Goal: Transaction & Acquisition: Purchase product/service

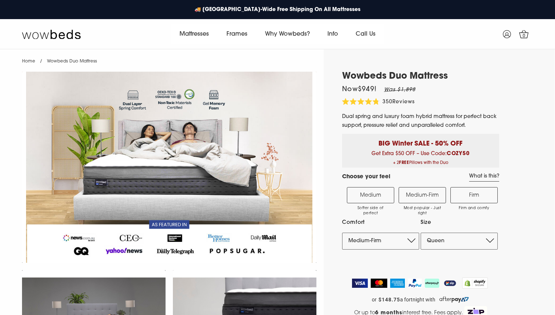
select select "Queen"
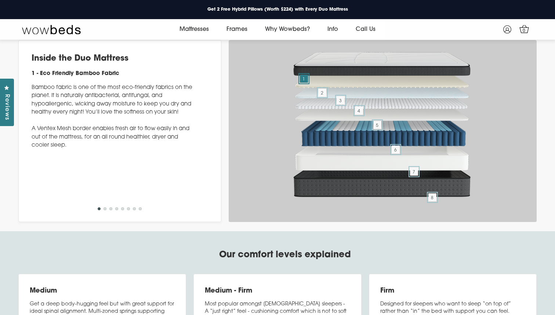
scroll to position [2621, 0]
click at [105, 210] on button "2" at bounding box center [105, 208] width 3 height 3
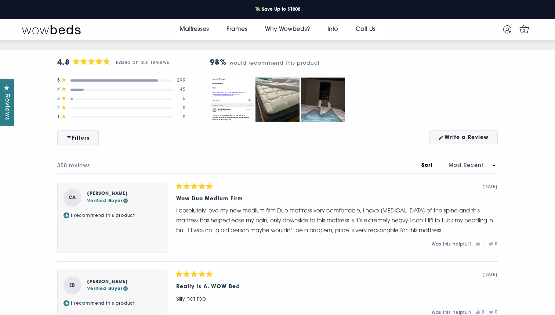
scroll to position [3367, 0]
click at [183, 91] on div "45" at bounding box center [181, 89] width 9 height 4
click at [77, 90] on div "Rated 4.8 out of 5 stars Based on 350 reviews" at bounding box center [77, 89] width 13 height 2
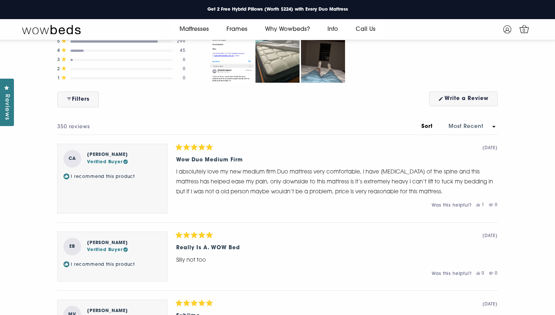
scroll to position [3407, 0]
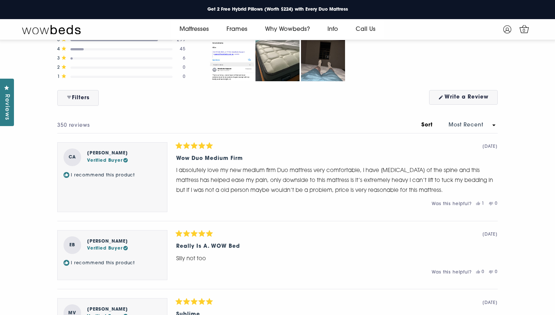
click at [463, 129] on select "Most Recent Oldest Most Helpful Photos & Videos Highest Rating Lowest Rating Le…" at bounding box center [468, 125] width 59 height 8
select select "rating asc"
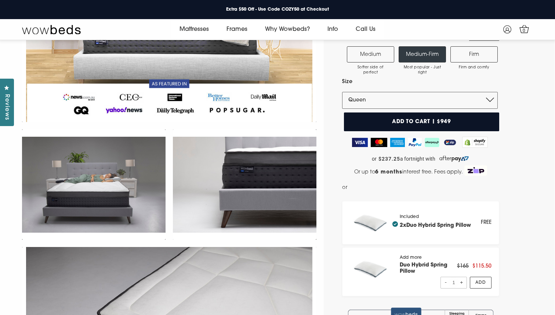
scroll to position [131, 0]
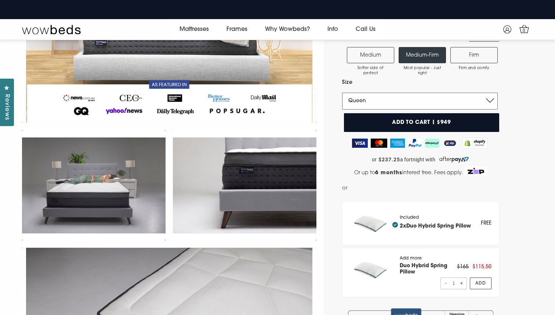
click at [364, 101] on select "Single King Single Double Queen King" at bounding box center [420, 101] width 156 height 17
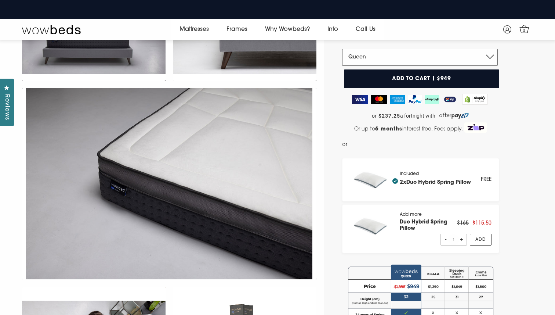
scroll to position [175, 0]
drag, startPoint x: 197, startPoint y: 55, endPoint x: 194, endPoint y: 1, distance: 54.8
click at [0, 0] on div "🚚 Australia-Wide Free Shipping On All Mattresses 💸 Save Up to $1000 Enjoy a Ris…" at bounding box center [277, 20] width 555 height 40
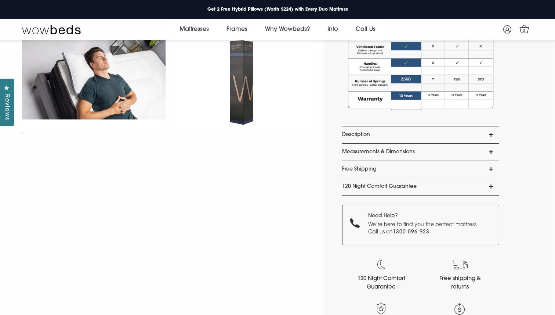
scroll to position [560, 0]
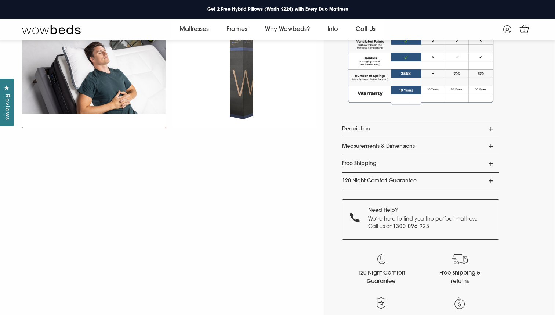
click at [350, 133] on link "Description" at bounding box center [420, 129] width 157 height 17
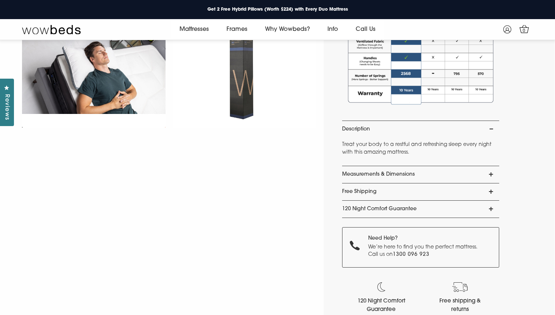
click at [350, 133] on link "Description" at bounding box center [420, 129] width 157 height 17
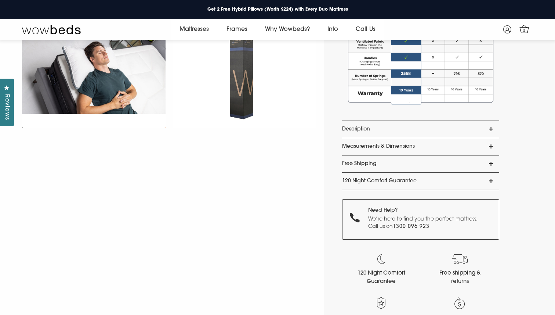
click at [348, 148] on link "Measurements & Dimensions" at bounding box center [420, 146] width 157 height 17
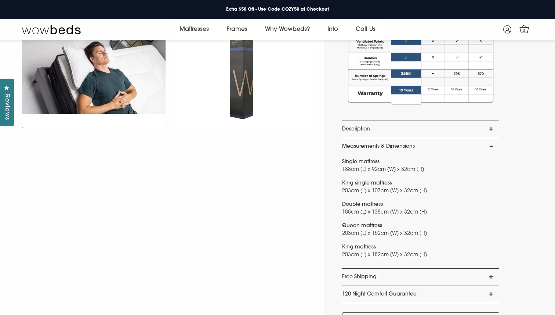
click at [348, 148] on link "Measurements & Dimensions" at bounding box center [420, 146] width 157 height 17
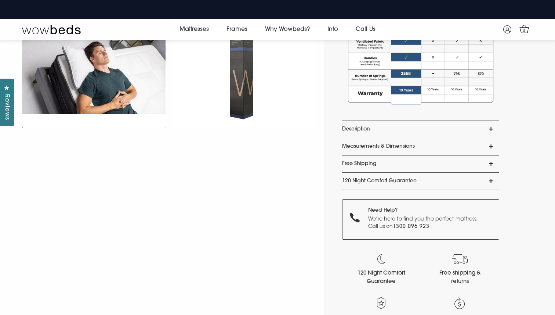
click at [351, 166] on link "Free Shipping" at bounding box center [420, 163] width 157 height 17
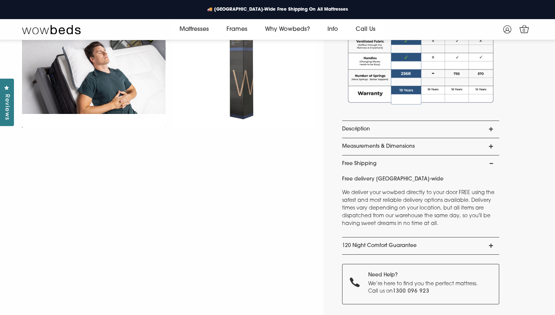
click at [351, 166] on link "Free Shipping" at bounding box center [420, 163] width 157 height 17
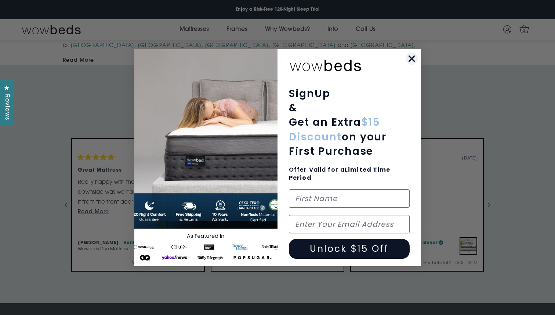
scroll to position [897, 0]
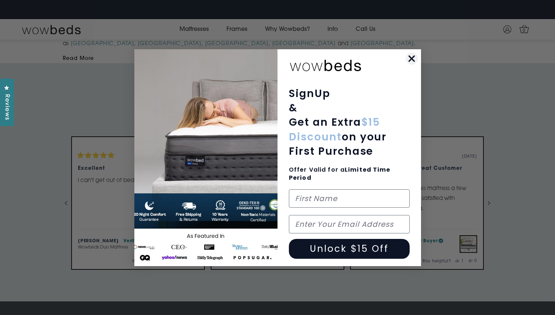
click at [411, 59] on icon "Close dialog" at bounding box center [411, 58] width 5 height 5
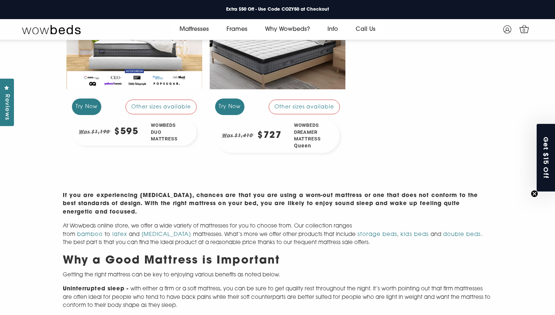
scroll to position [195, 0]
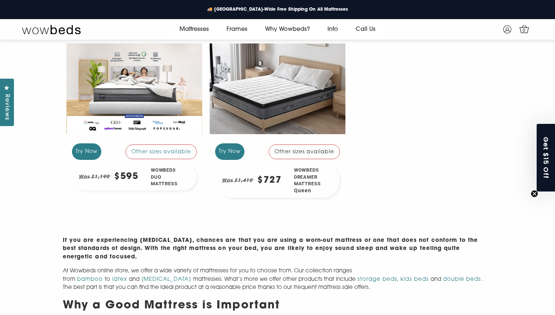
click at [265, 81] on div at bounding box center [278, 89] width 136 height 102
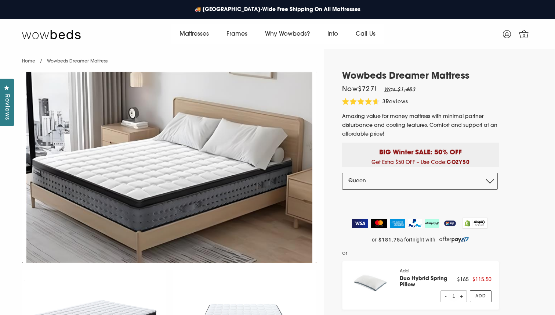
select select "Queen"
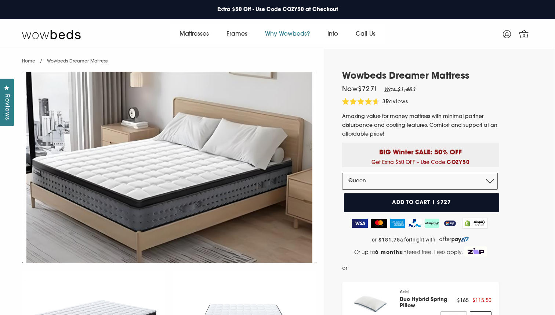
click at [275, 33] on link "Why Wowbeds?" at bounding box center [287, 34] width 62 height 21
